Goal: Navigation & Orientation: Find specific page/section

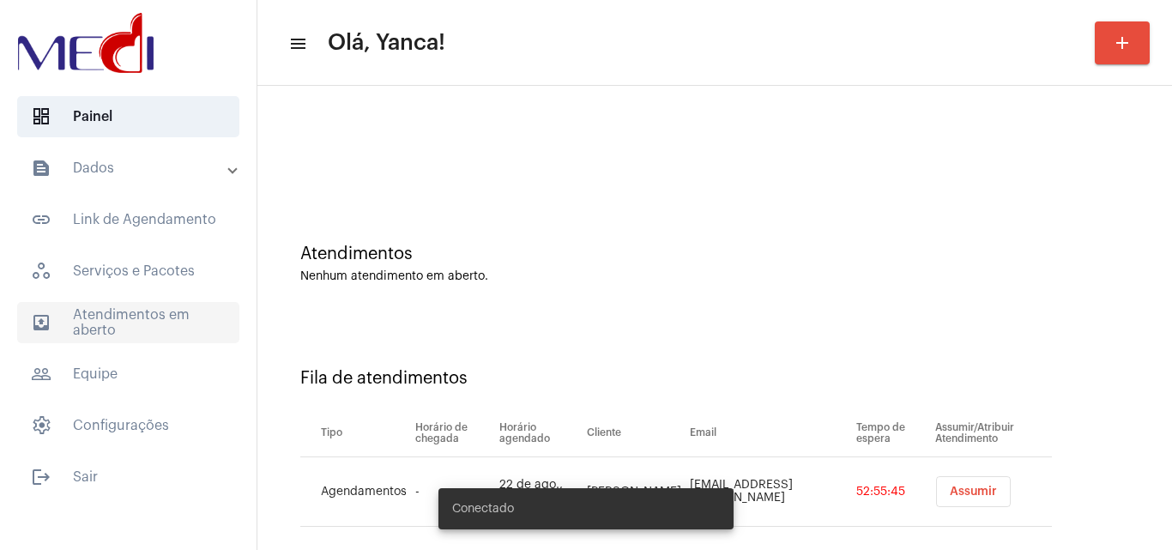
click at [163, 328] on span "outbox_outline Atendimentos em aberto" at bounding box center [128, 322] width 222 height 41
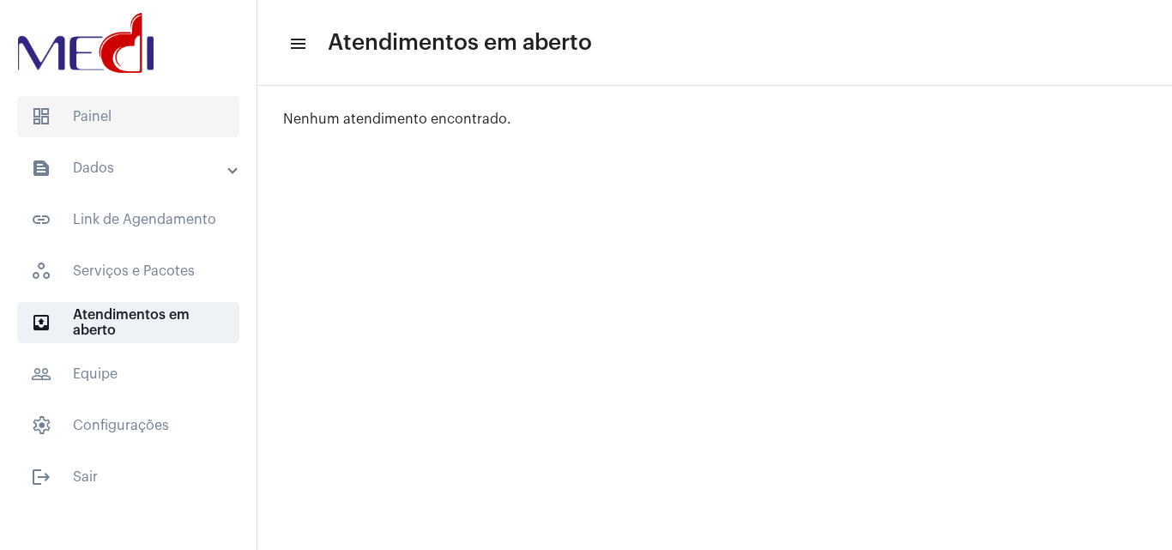
click at [112, 124] on span "dashboard Painel" at bounding box center [128, 116] width 222 height 41
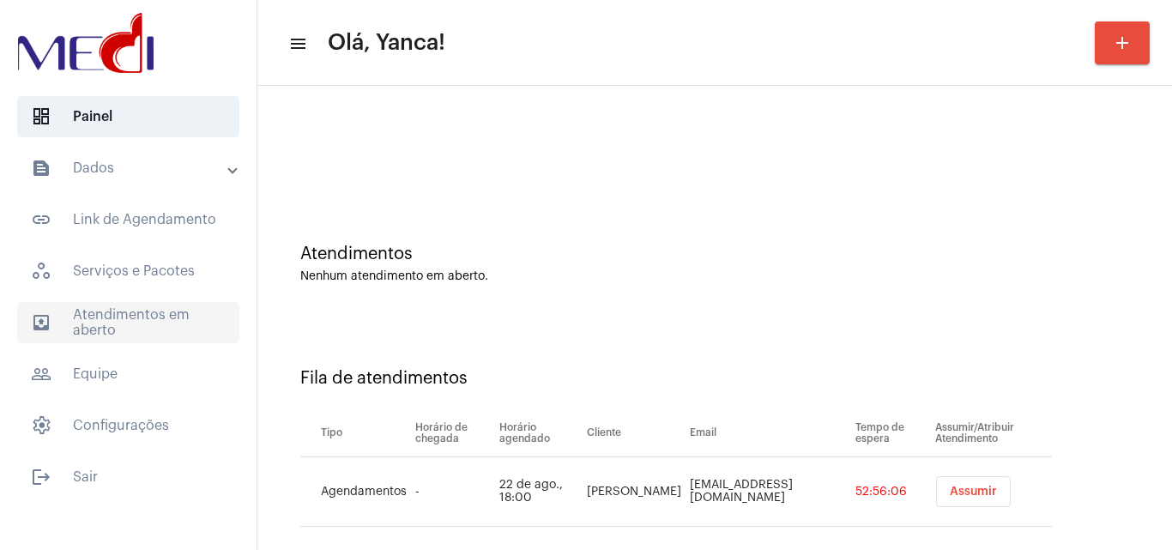
click at [83, 316] on span "outbox_outline Atendimentos em aberto" at bounding box center [128, 322] width 222 height 41
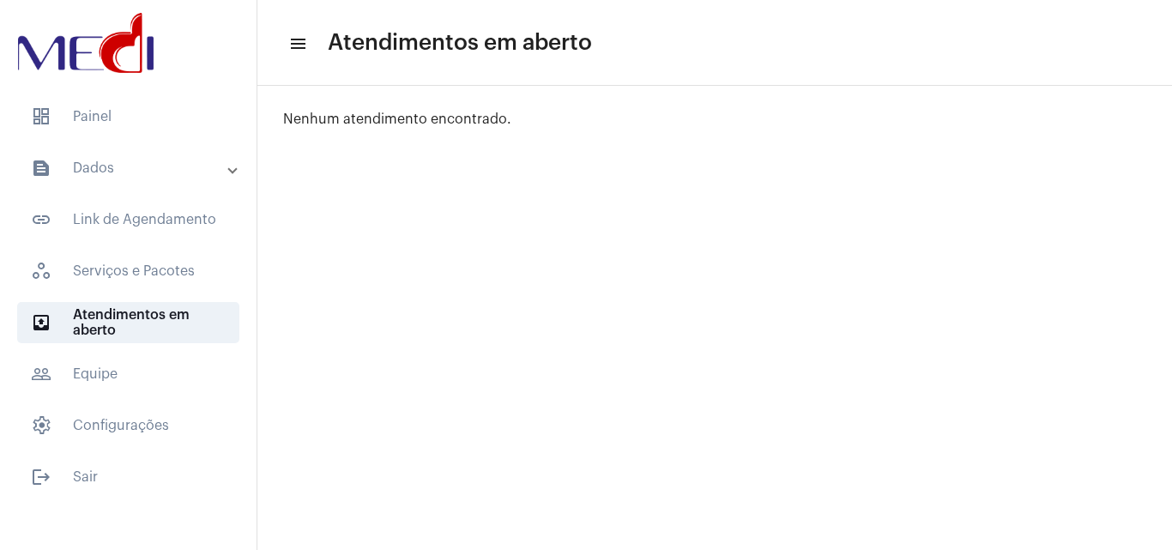
click at [102, 144] on mat-list "dashboard Painel text_snippet_outlined Dados text_snippet_outlined Relatórios h…" at bounding box center [128, 293] width 257 height 408
click at [106, 130] on span "dashboard Painel" at bounding box center [128, 116] width 222 height 41
